Goal: Contribute content

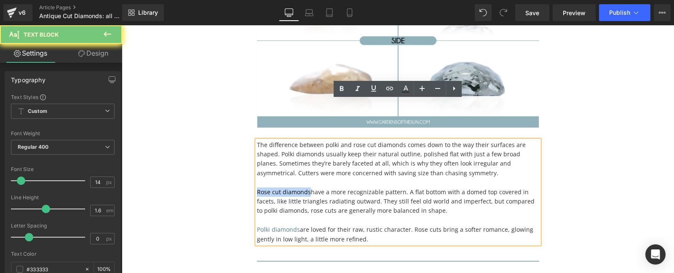
click at [357, 188] on p "Rose cut diamonds have a more recognizable pattern. A flat bottom with a domed …" at bounding box center [398, 202] width 282 height 28
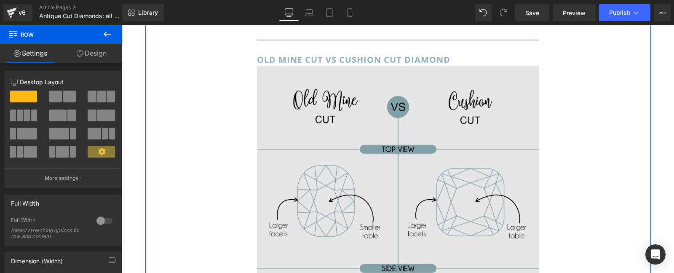
scroll to position [4374, 0]
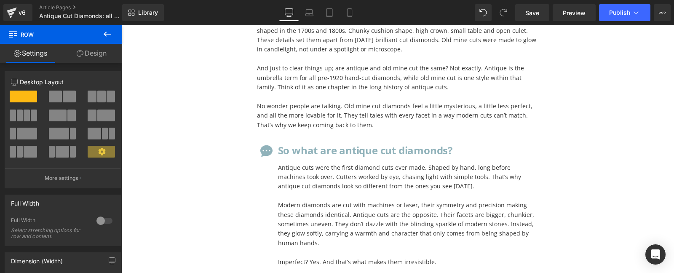
scroll to position [398, 0]
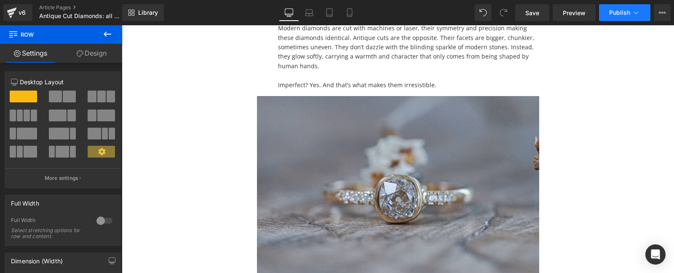
click at [639, 13] on icon at bounding box center [636, 12] width 8 height 8
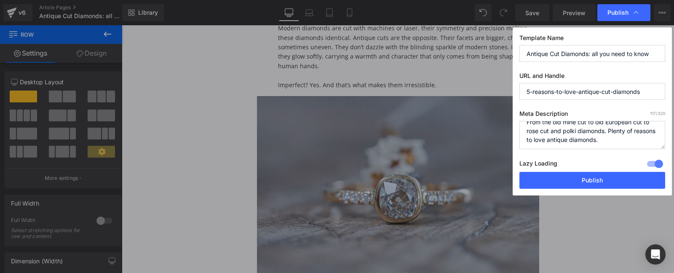
scroll to position [0, 0]
click at [595, 137] on textarea "From the old mine cut to old European cut to rose cut and polki diamonds. Plent…" at bounding box center [593, 135] width 146 height 28
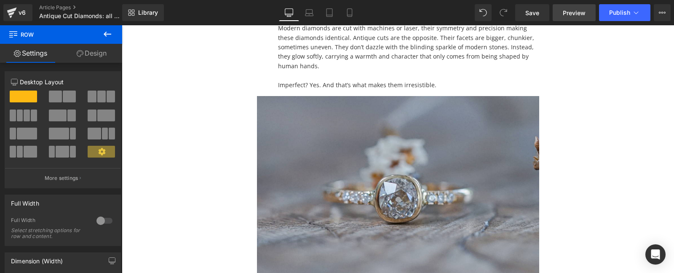
click at [571, 14] on span "Preview" at bounding box center [574, 12] width 23 height 9
click at [635, 15] on icon at bounding box center [636, 12] width 8 height 8
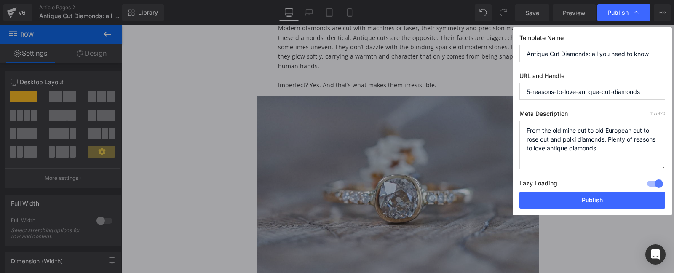
drag, startPoint x: 661, startPoint y: 147, endPoint x: 662, endPoint y: 167, distance: 20.3
click at [662, 167] on textarea "From the old mine cut to old European cut to rose cut and polki diamonds. Plent…" at bounding box center [593, 145] width 146 height 48
click at [614, 139] on textarea "From the old mine cut to old European cut to rose cut and polki diamonds. Plent…" at bounding box center [593, 145] width 146 height 48
click at [614, 145] on textarea "From the old mine cut to old European cut to rose cut and polki diamonds. Plent…" at bounding box center [593, 145] width 146 height 48
click at [563, 135] on textarea "From the old mine cut to old European cut to rose cut and polki diamonds. Plent…" at bounding box center [593, 145] width 146 height 48
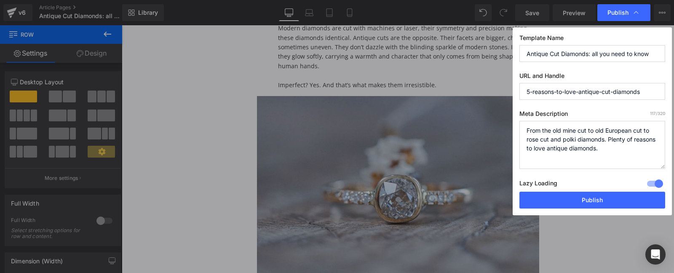
paste textarea "Curious about [PERSON_NAME] old mine cut diamond engagement ring? Learn about o…"
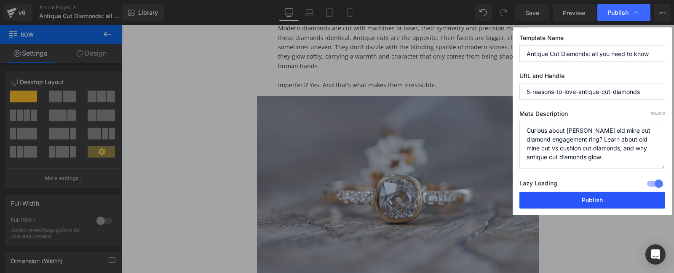
type textarea "Curious about [PERSON_NAME] old mine cut diamond engagement ring? Learn about o…"
drag, startPoint x: 592, startPoint y: 196, endPoint x: 472, endPoint y: 122, distance: 141.5
click at [592, 196] on button "Publish" at bounding box center [593, 200] width 146 height 17
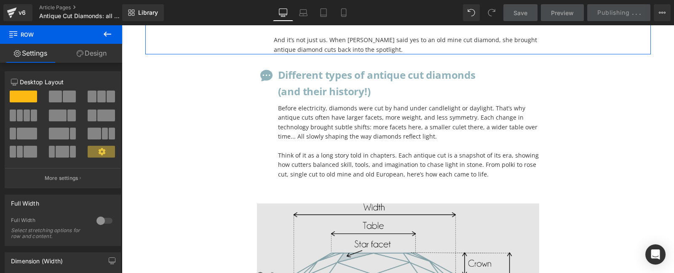
scroll to position [841, 0]
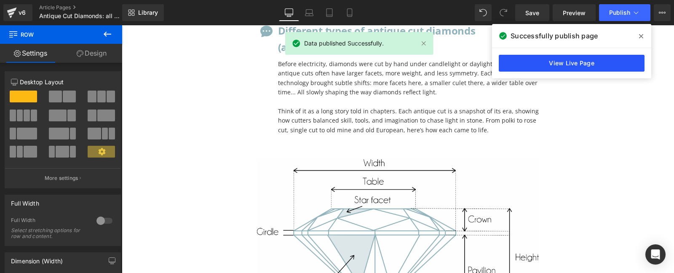
click at [570, 57] on link "View Live Page" at bounding box center [572, 63] width 146 height 17
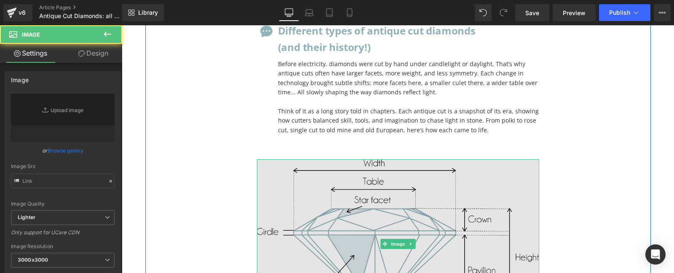
click at [317, 182] on img at bounding box center [398, 244] width 282 height 170
type input "[URL][DOMAIN_NAME]"
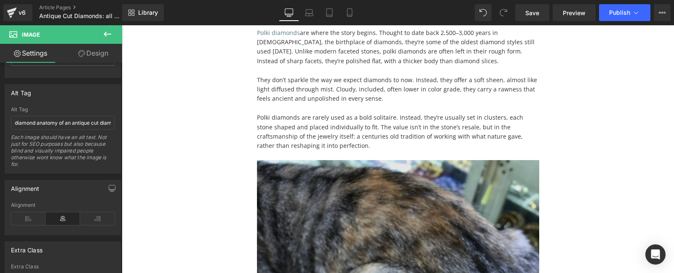
scroll to position [1195, 0]
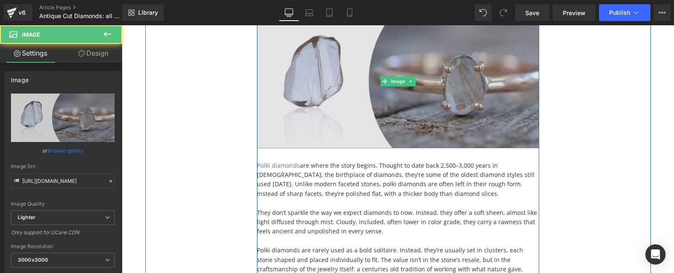
click at [340, 92] on img at bounding box center [398, 81] width 282 height 134
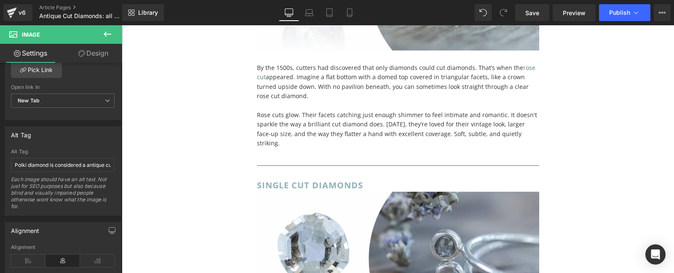
scroll to position [2256, 0]
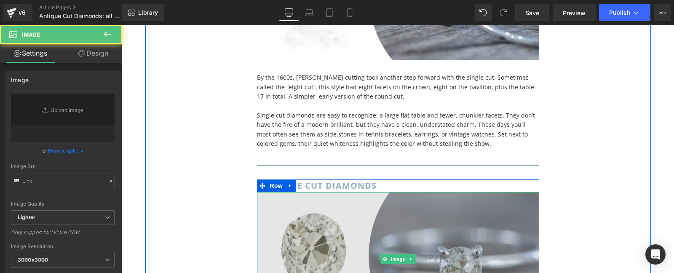
type input "[URL][DOMAIN_NAME]"
click at [307, 192] on img at bounding box center [398, 259] width 282 height 134
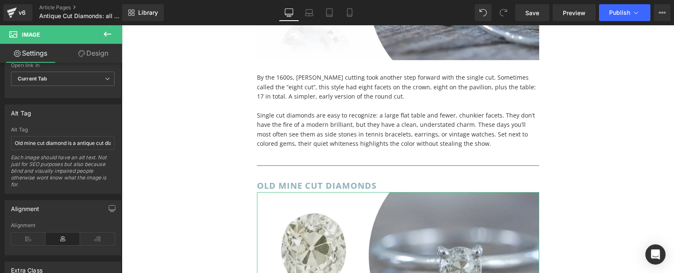
scroll to position [401, 0]
